Goal: Transaction & Acquisition: Download file/media

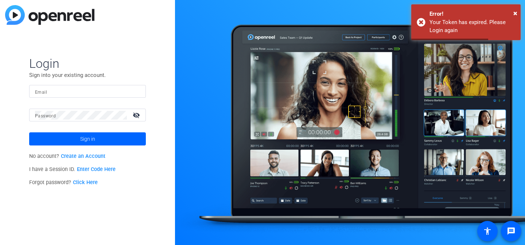
click at [112, 91] on input "Email" at bounding box center [87, 91] width 105 height 9
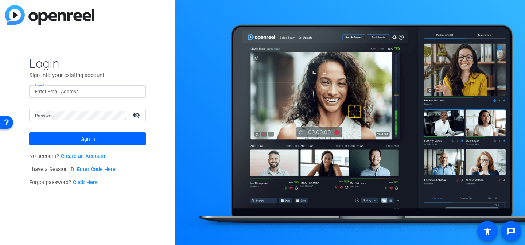
click at [134, 62] on span "Login" at bounding box center [87, 63] width 117 height 15
click at [87, 90] on input "Email" at bounding box center [87, 91] width 105 height 9
paste input "[EMAIL_ADDRESS][DOMAIN_NAME]"
type input "[EMAIL_ADDRESS][DOMAIN_NAME]"
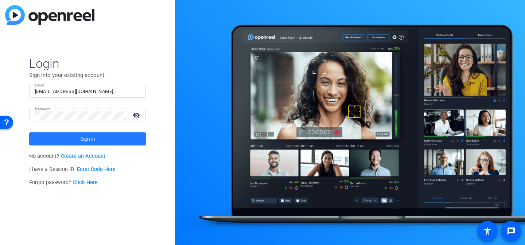
click at [92, 139] on span "Sign in" at bounding box center [87, 139] width 15 height 18
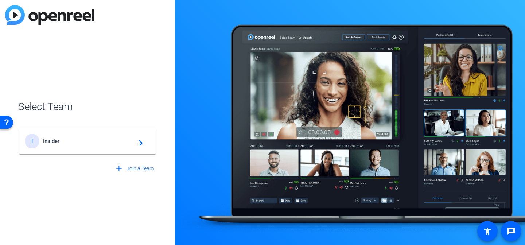
click at [92, 139] on span "Insider" at bounding box center [88, 141] width 91 height 7
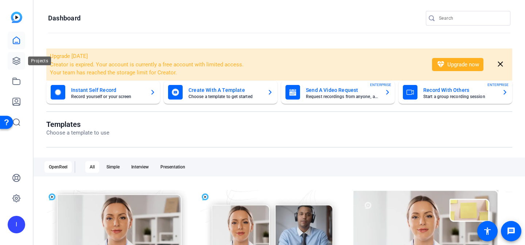
click at [15, 59] on icon at bounding box center [16, 60] width 9 height 9
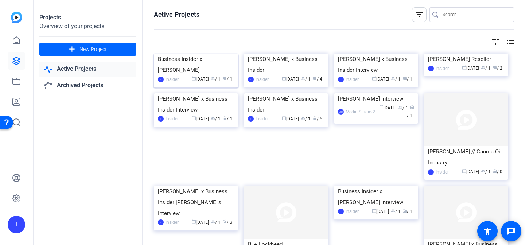
click at [208, 54] on img at bounding box center [196, 54] width 84 height 0
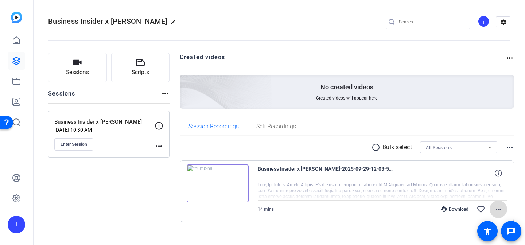
click at [498, 208] on mat-icon "more_horiz" at bounding box center [498, 209] width 9 height 9
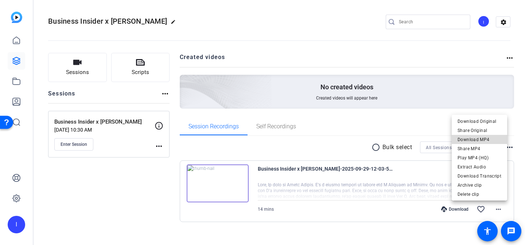
click at [491, 140] on span "Download MP4" at bounding box center [479, 139] width 44 height 9
